Goal: Check status: Check status

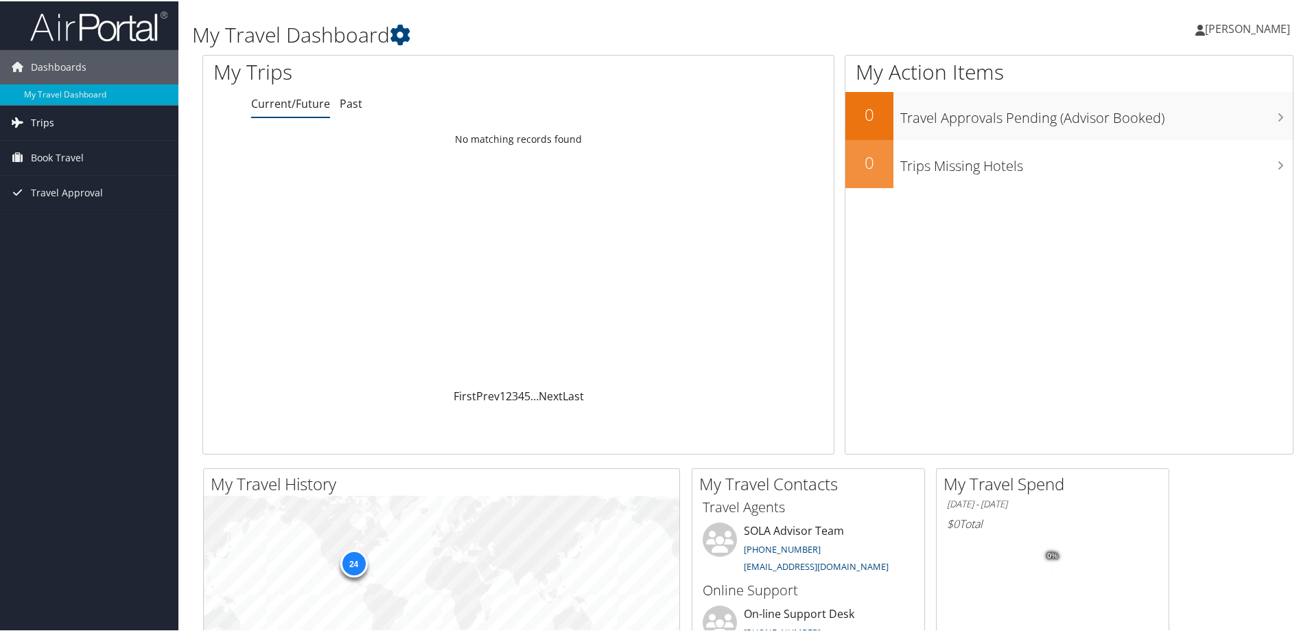
click at [41, 117] on span "Trips" at bounding box center [42, 121] width 23 height 34
click at [46, 150] on link "Current/Future Trips" at bounding box center [89, 149] width 178 height 21
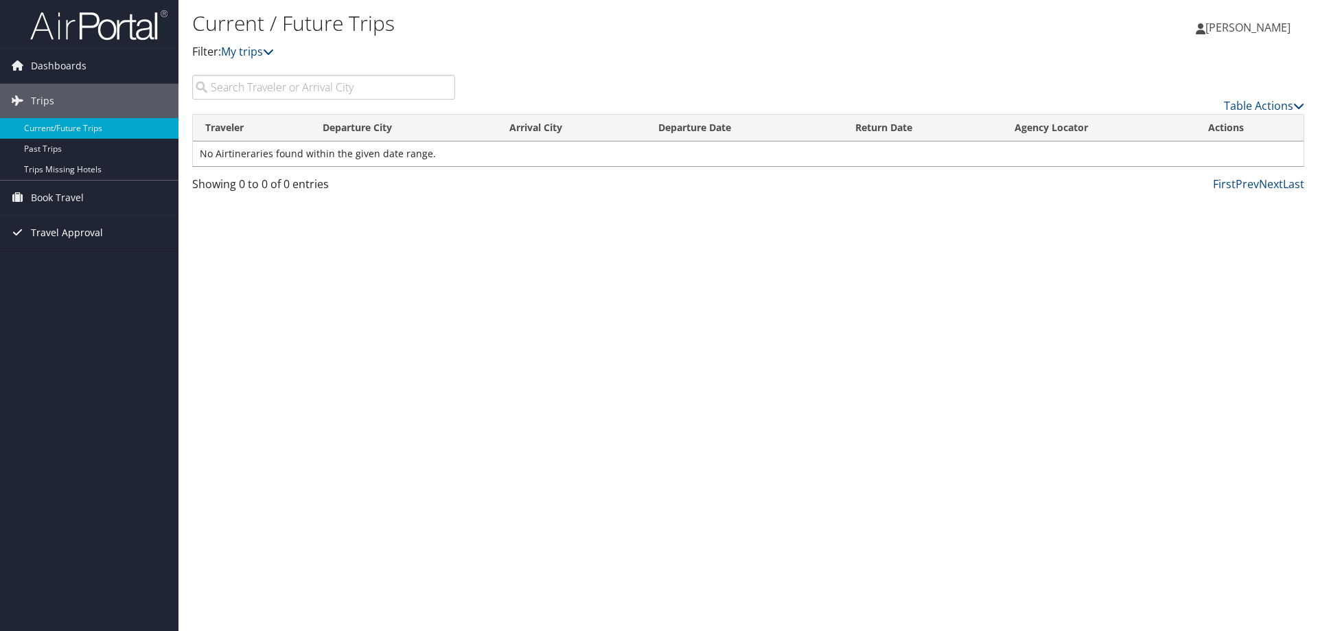
click at [75, 227] on span "Travel Approval" at bounding box center [67, 233] width 72 height 34
click at [36, 287] on link "Approved Trips" at bounding box center [89, 280] width 178 height 21
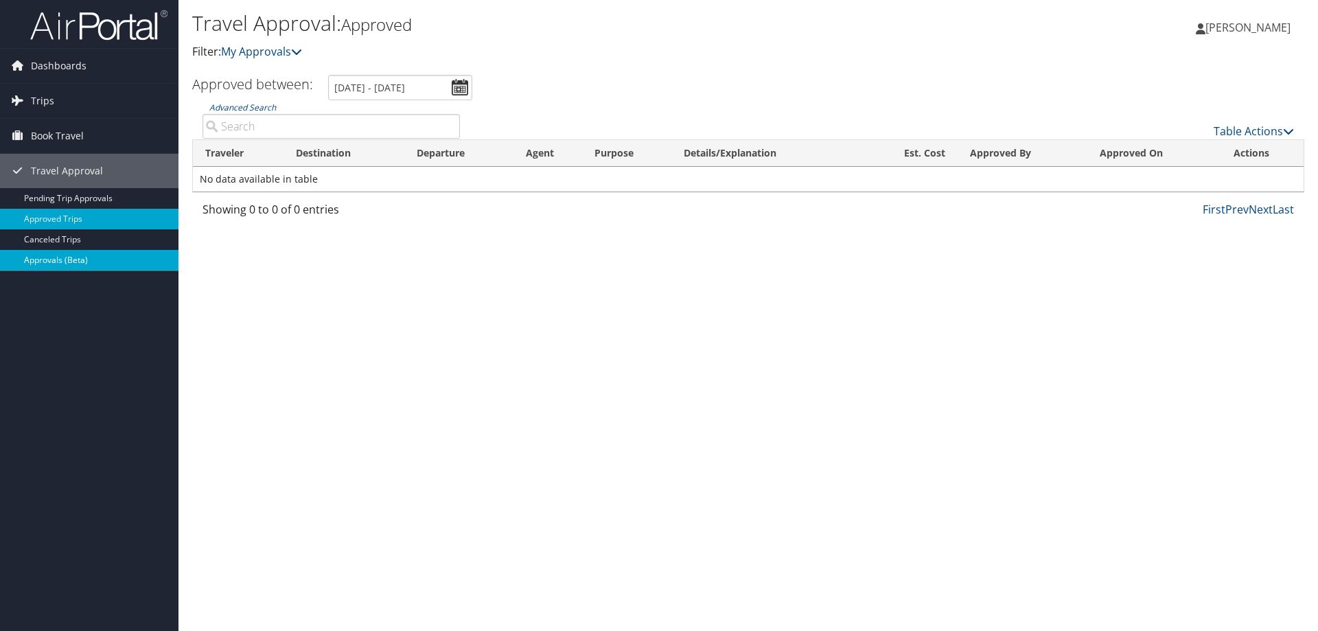
click at [61, 256] on link "Approvals (Beta)" at bounding box center [89, 260] width 178 height 21
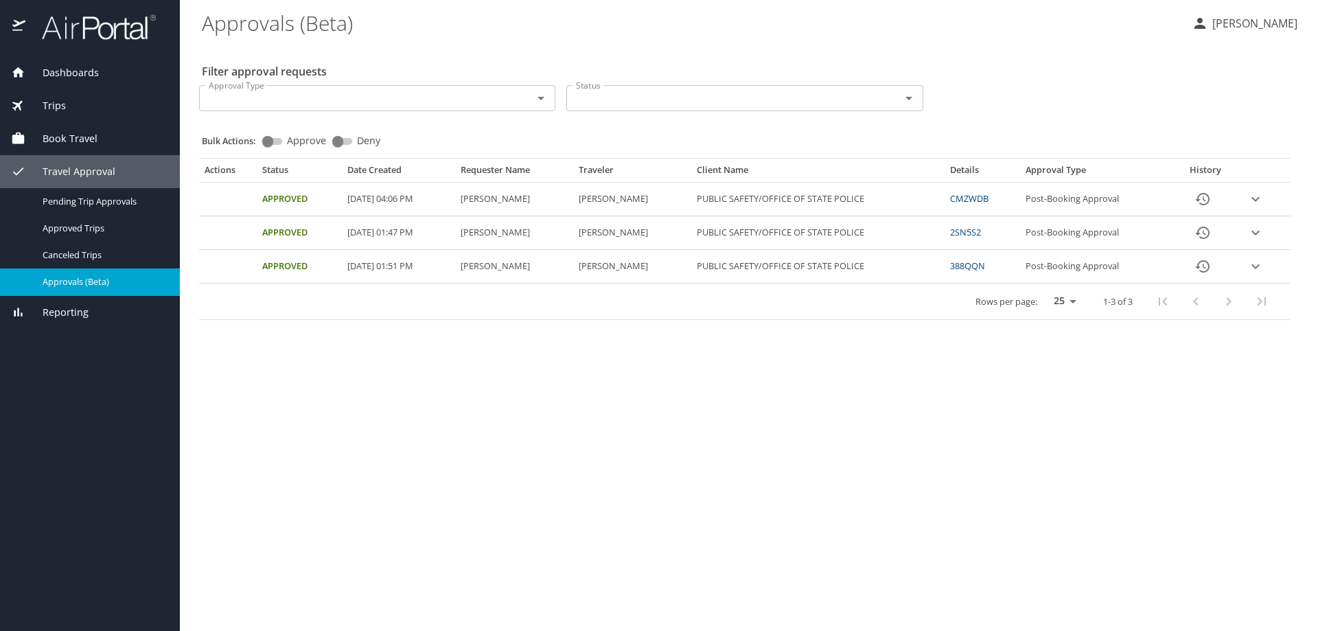
click at [984, 200] on link "CMZWDB" at bounding box center [969, 198] width 38 height 12
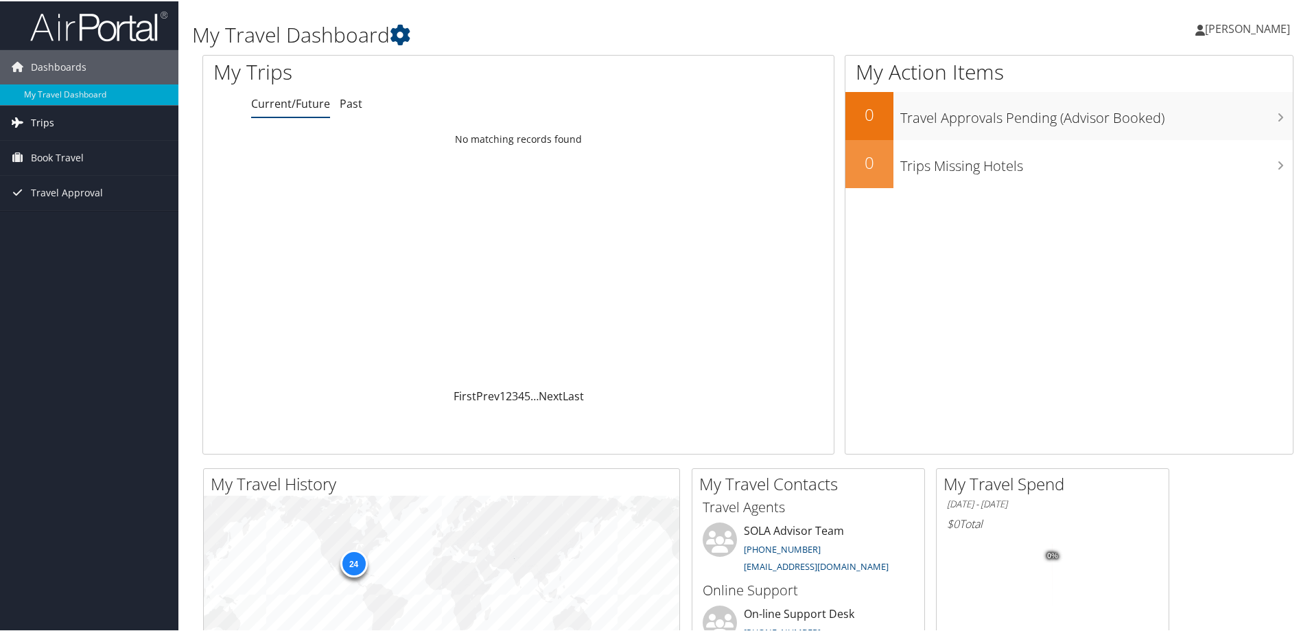
click at [37, 123] on span "Trips" at bounding box center [42, 121] width 23 height 34
click at [37, 152] on link "Current/Future Trips" at bounding box center [89, 149] width 178 height 21
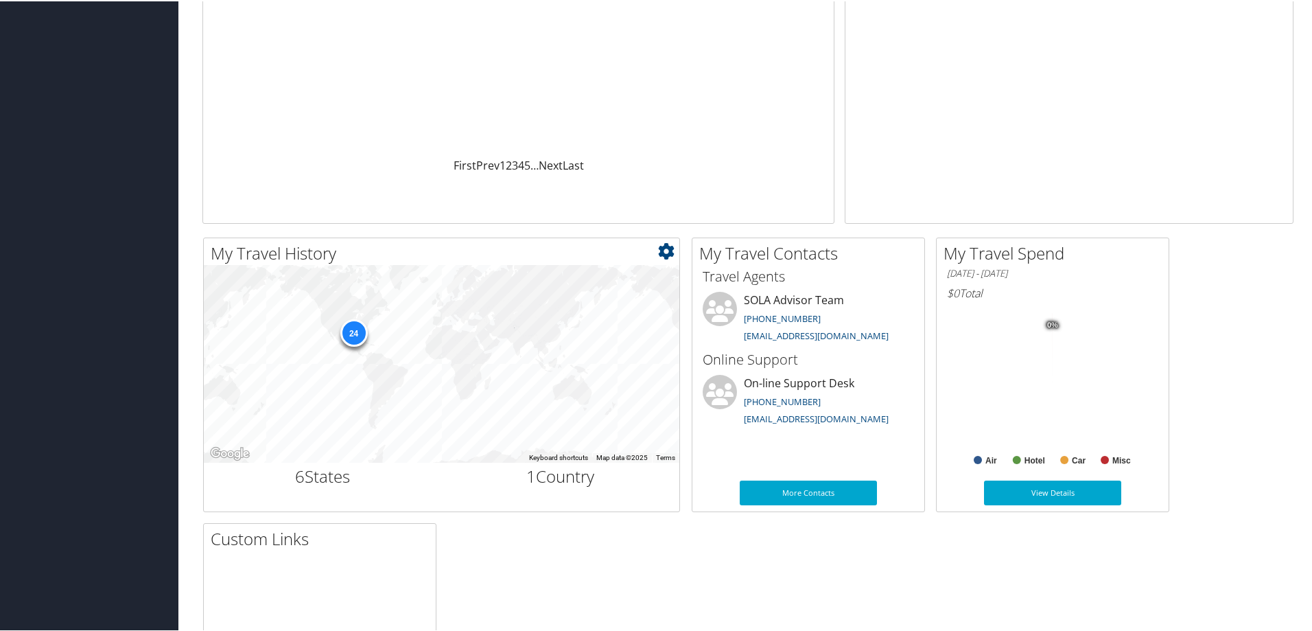
scroll to position [275, 0]
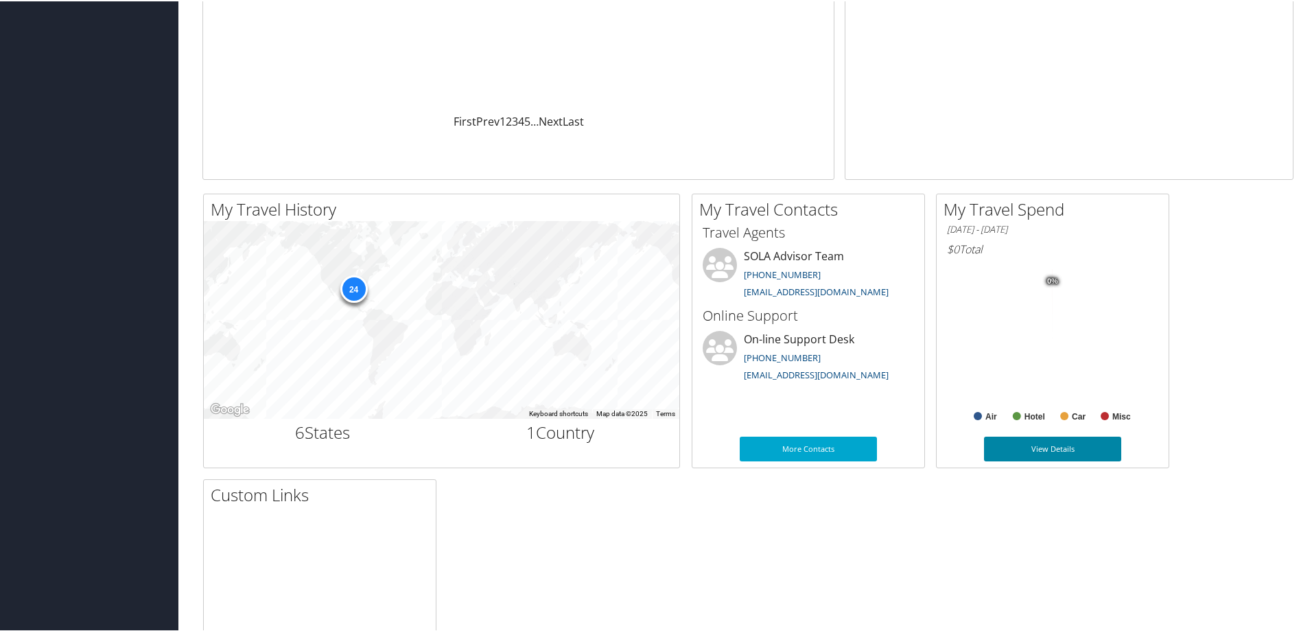
click at [1041, 446] on link "View Details" at bounding box center [1052, 447] width 137 height 25
